Goal: Check status: Check status

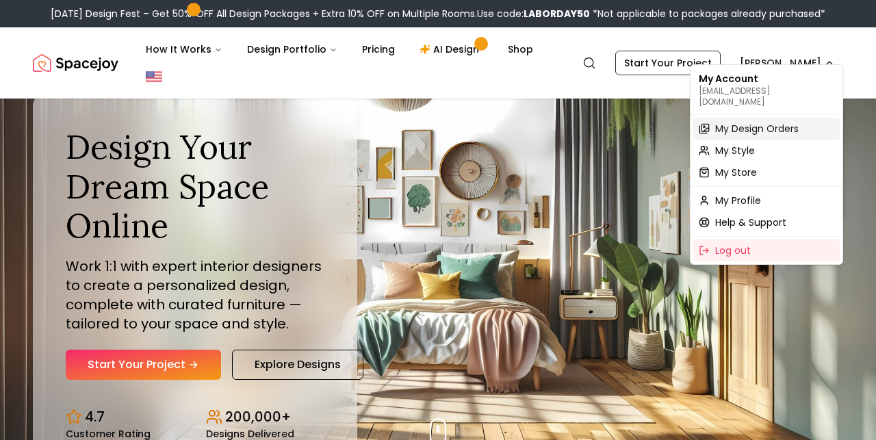
click at [761, 123] on span "My Design Orders" at bounding box center [757, 129] width 84 height 14
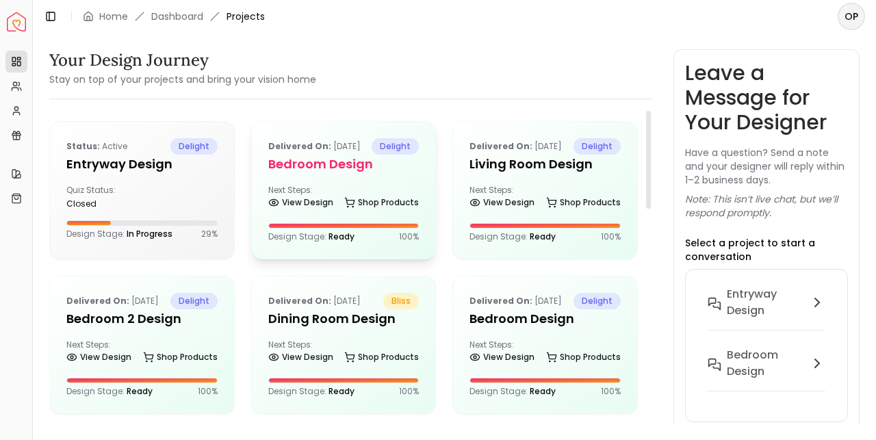
click at [428, 208] on div "Delivered on: [DATE] delight Bedroom design Next Steps: View Design Shop Produc…" at bounding box center [344, 190] width 184 height 137
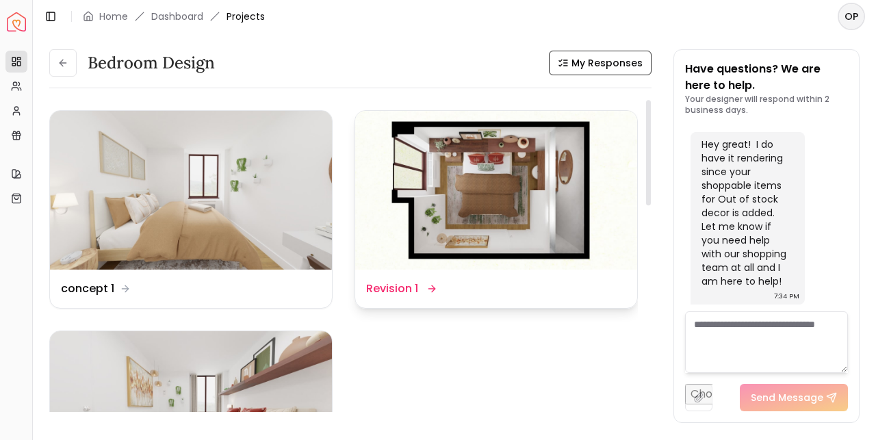
scroll to position [1, 0]
click at [514, 175] on img at bounding box center [496, 189] width 282 height 159
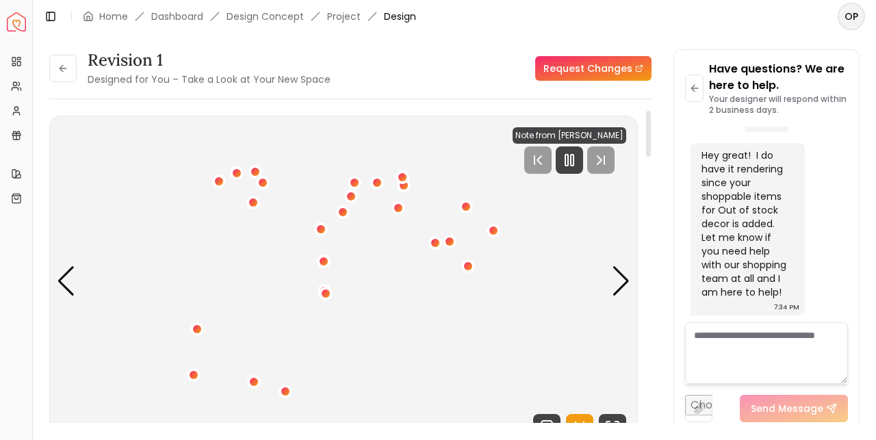
scroll to position [4, 0]
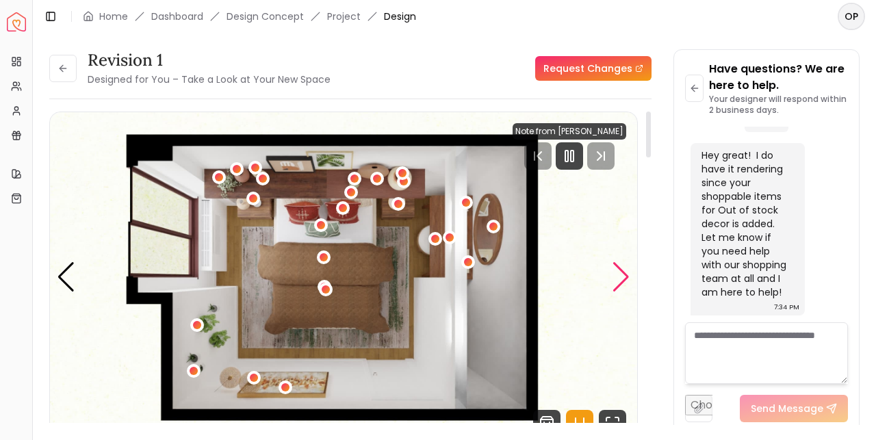
click at [628, 266] on div "Next slide" at bounding box center [621, 277] width 18 height 30
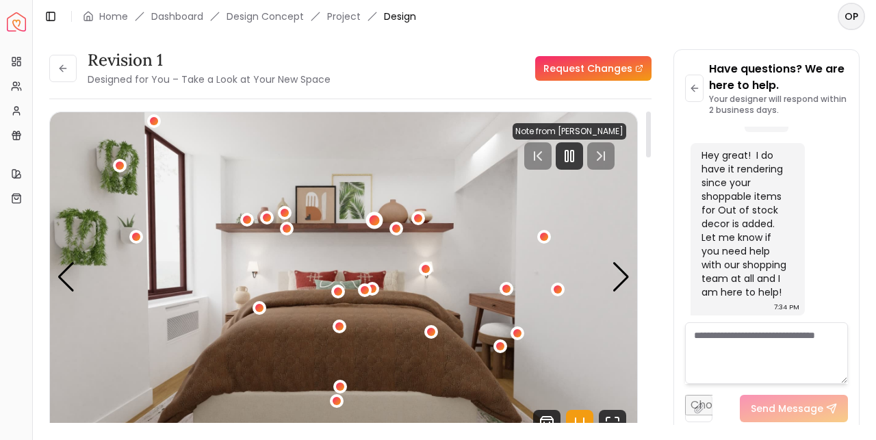
click at [375, 224] on div "2 / 5" at bounding box center [375, 220] width 10 height 10
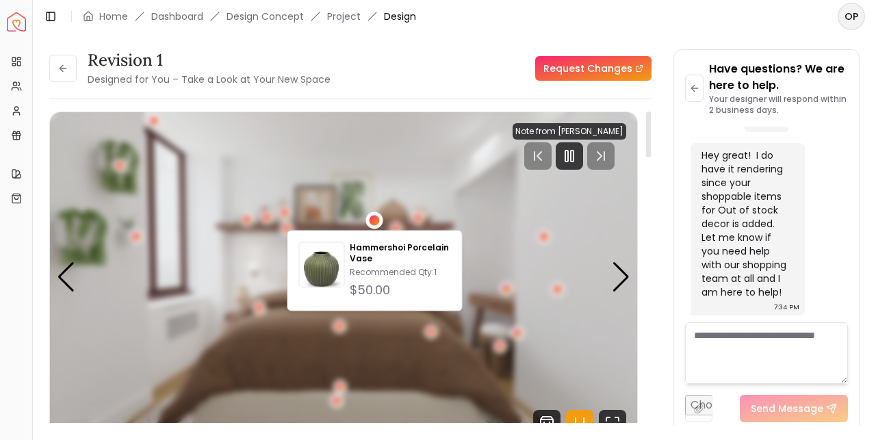
click at [376, 225] on div "2 / 5" at bounding box center [375, 220] width 10 height 10
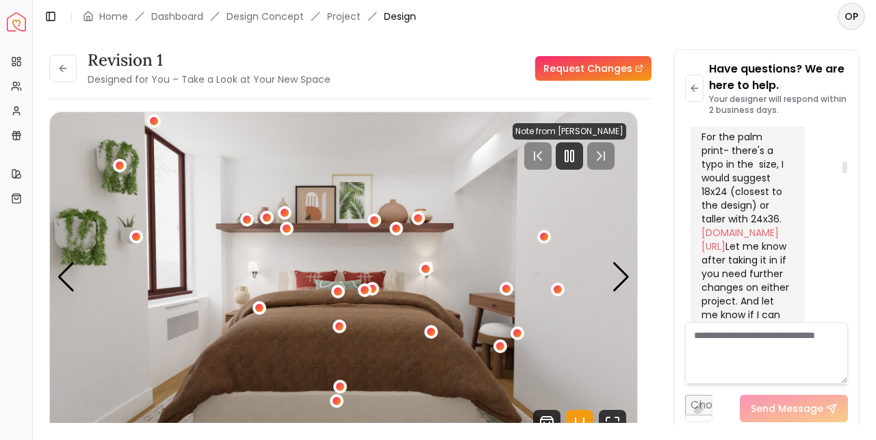
scroll to position [1032, 0]
click at [613, 284] on div "Next slide" at bounding box center [621, 277] width 18 height 30
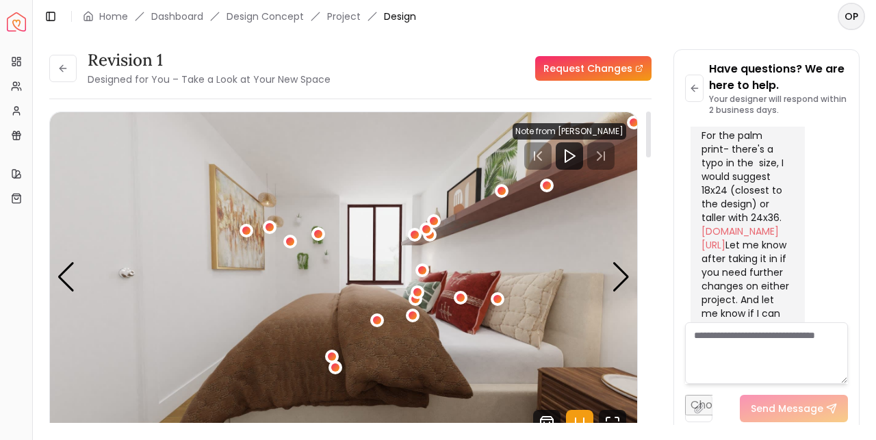
click at [623, 296] on img "3 / 5" at bounding box center [343, 277] width 587 height 331
click at [622, 291] on div "Next slide" at bounding box center [621, 277] width 18 height 30
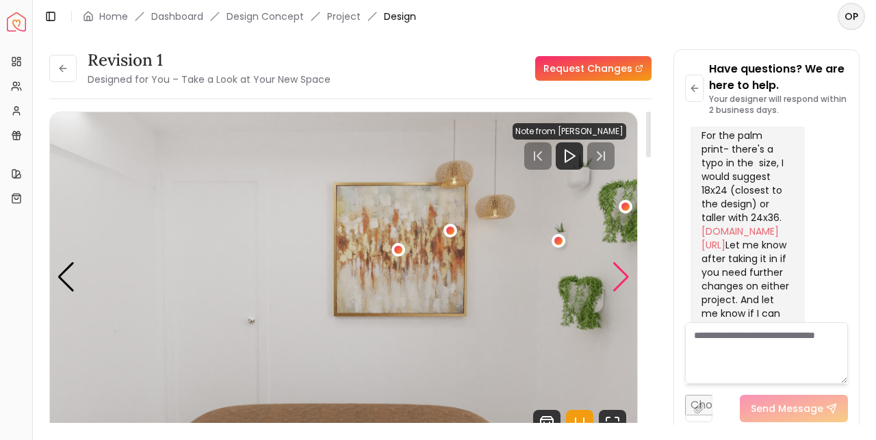
click at [622, 291] on div "Next slide" at bounding box center [621, 277] width 18 height 30
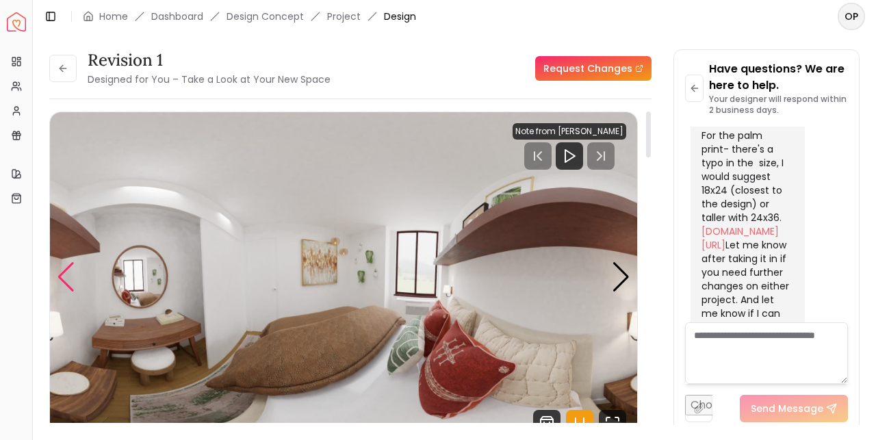
click at [72, 282] on div "Previous slide" at bounding box center [66, 277] width 18 height 30
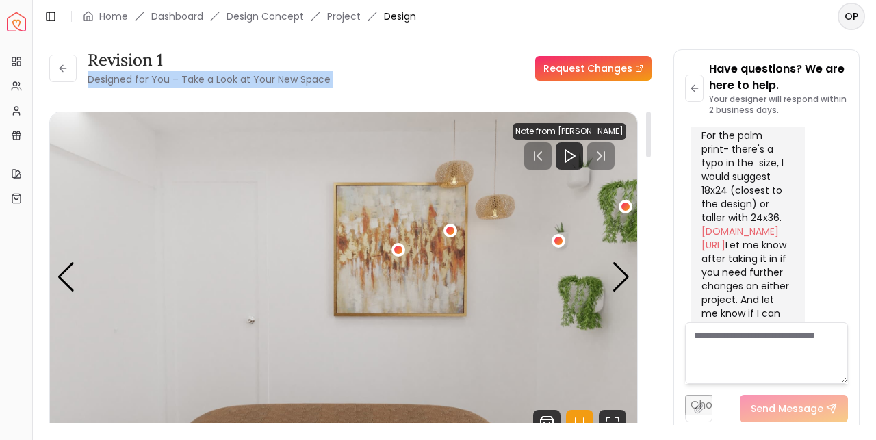
drag, startPoint x: 392, startPoint y: 68, endPoint x: 398, endPoint y: 79, distance: 12.9
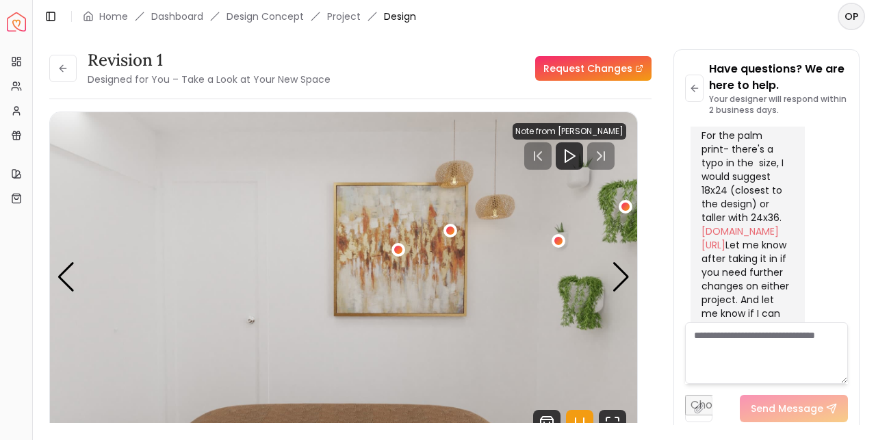
click at [386, 60] on div "Revision 1 Designed for You – Take a Look at Your New Space Request Changes" at bounding box center [350, 68] width 602 height 38
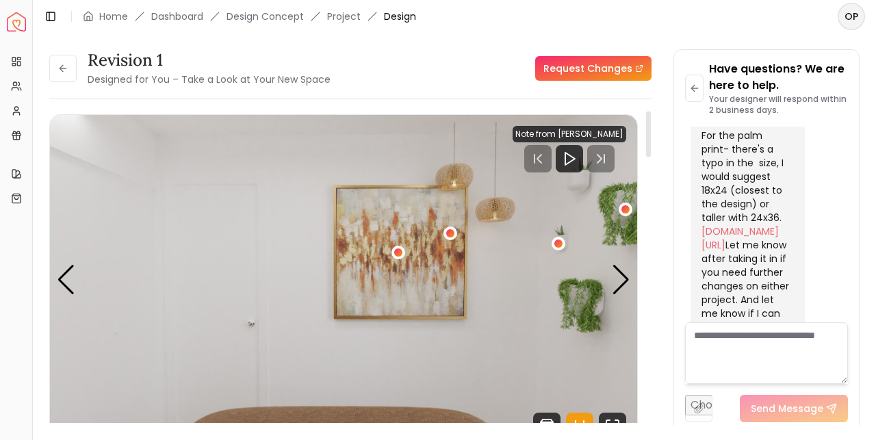
scroll to position [3, 0]
